Goal: Information Seeking & Learning: Learn about a topic

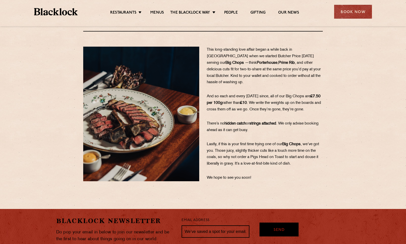
scroll to position [51, 0]
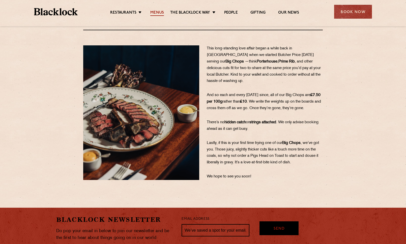
click at [155, 14] on link "Menus" at bounding box center [157, 13] width 14 height 6
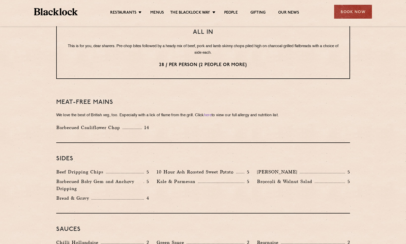
scroll to position [659, 0]
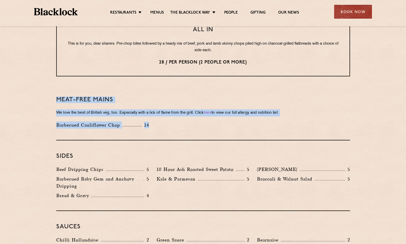
drag, startPoint x: 55, startPoint y: 82, endPoint x: 155, endPoint y: 113, distance: 103.9
click at [209, 121] on div "Barbecued Cauliflower Chop 14" at bounding box center [202, 126] width 301 height 10
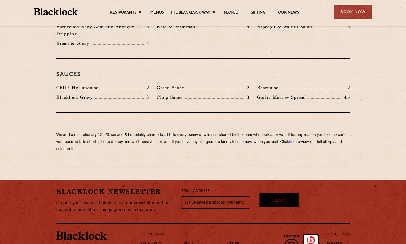
scroll to position [812, 0]
